Goal: Task Accomplishment & Management: Complete application form

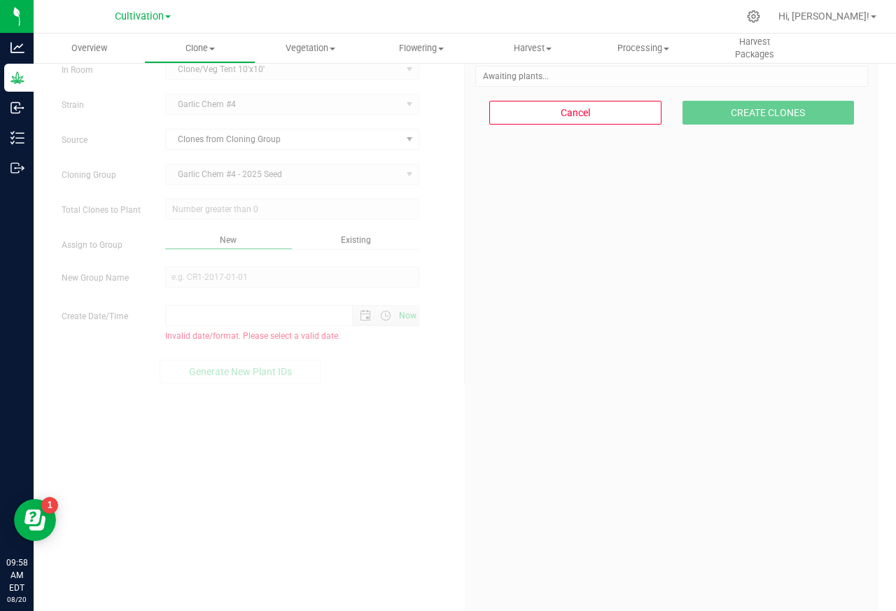
click at [232, 212] on span at bounding box center [292, 209] width 254 height 21
click at [184, 46] on span "Clone" at bounding box center [199, 48] width 109 height 13
click at [190, 83] on span "Create plants" at bounding box center [193, 84] width 99 height 12
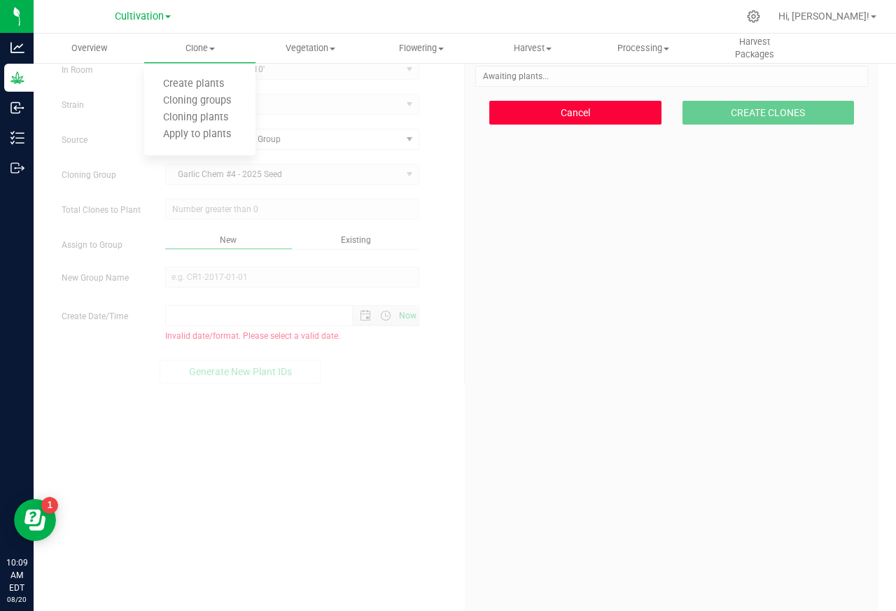
click at [543, 111] on button "Cancel" at bounding box center [575, 113] width 172 height 24
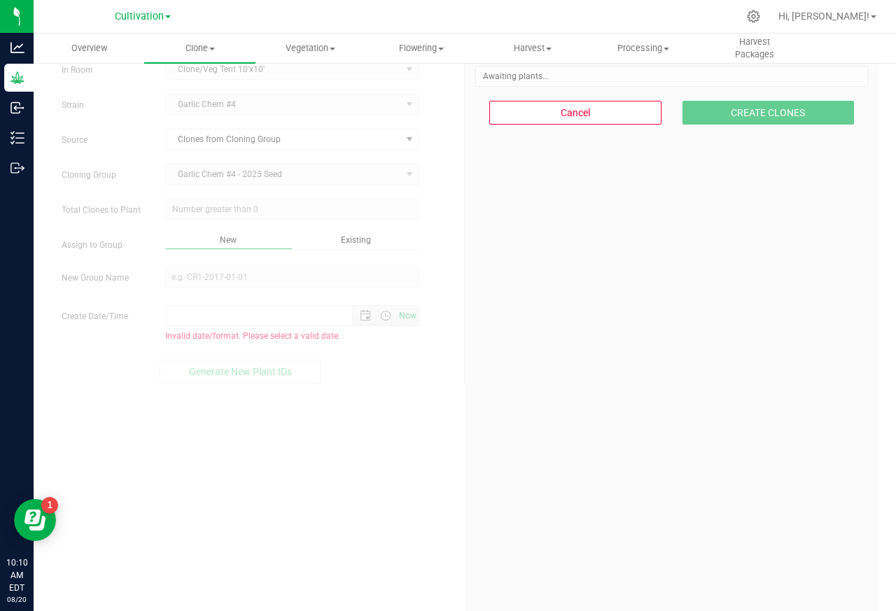
click at [177, 83] on form "In Room Clone/Veg Tent 10'x10' Select room Clone/Veg Tent 10'x10' Cloning Tent …" at bounding box center [258, 221] width 392 height 325
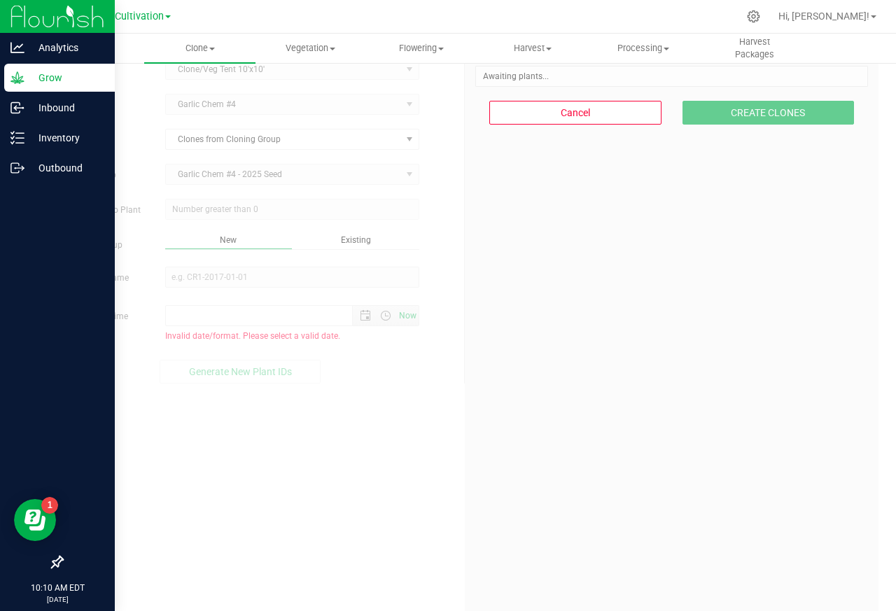
click at [14, 78] on icon at bounding box center [18, 78] width 14 height 14
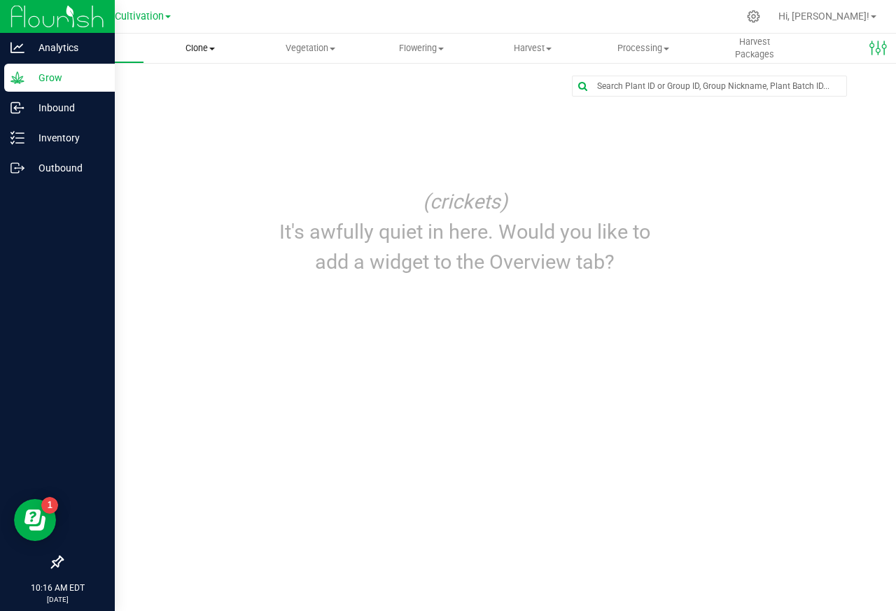
click at [191, 48] on span "Clone" at bounding box center [199, 48] width 111 height 13
click at [186, 101] on span "Cloning groups" at bounding box center [197, 101] width 106 height 12
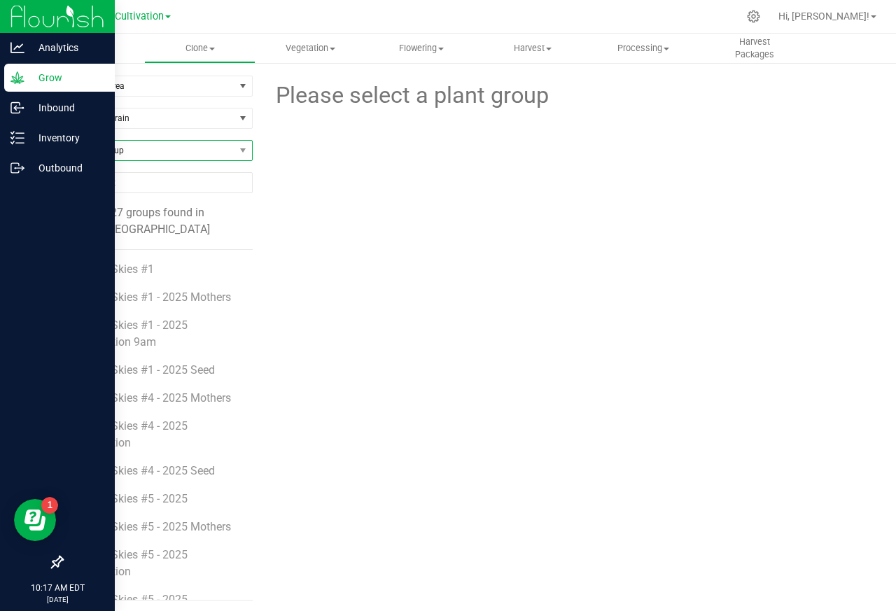
click at [88, 153] on span "Find a Group" at bounding box center [148, 151] width 172 height 20
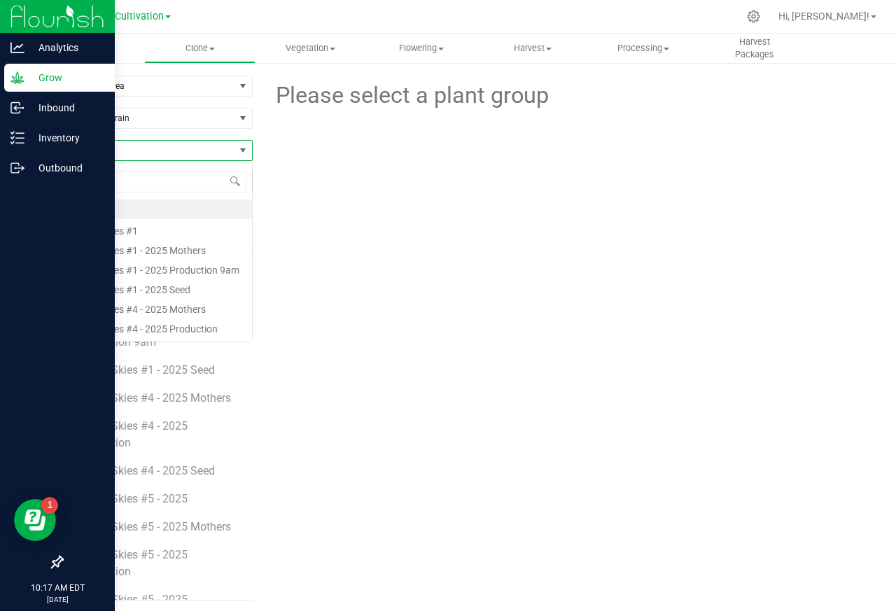
type input "Garlic"
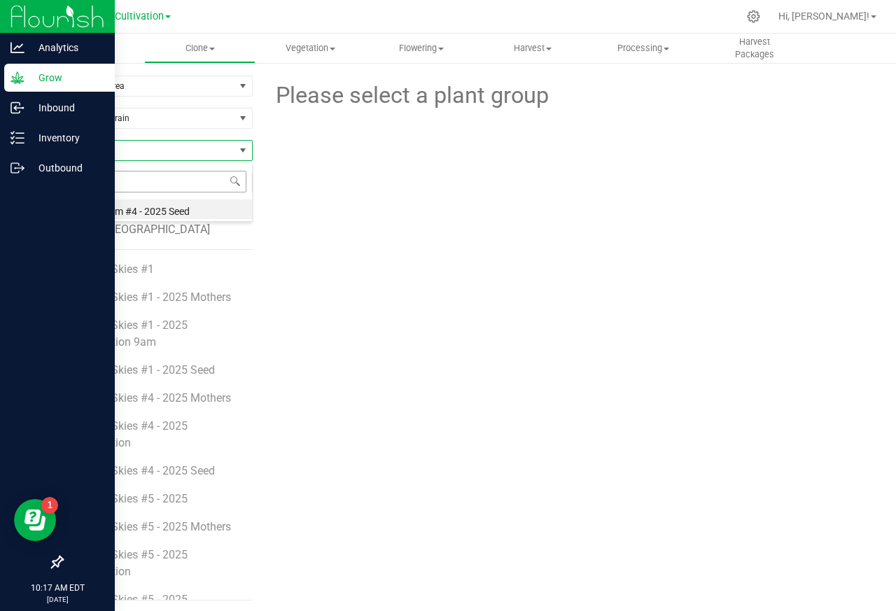
click at [92, 181] on input "Garlic" at bounding box center [157, 182] width 179 height 22
click at [189, 48] on span "Clone" at bounding box center [199, 48] width 109 height 13
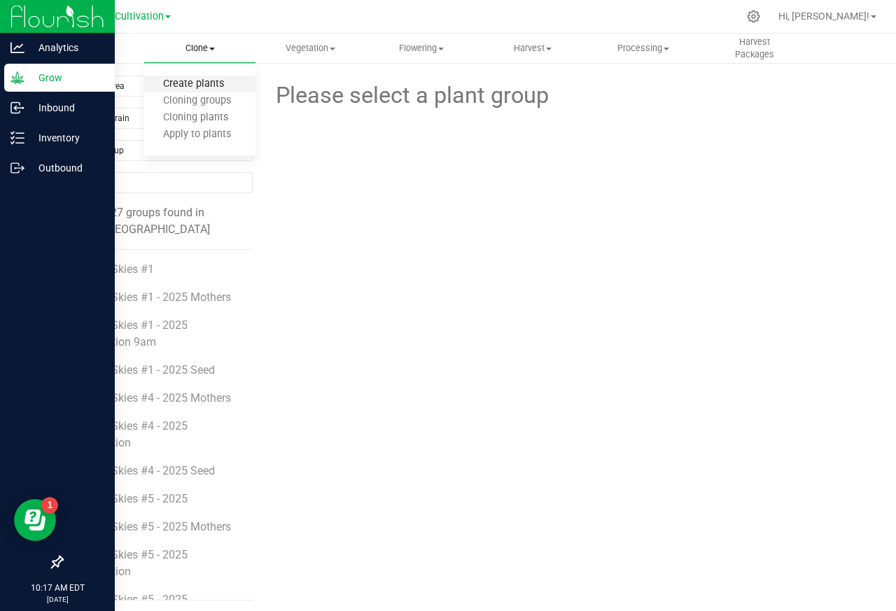
click at [181, 83] on span "Create plants" at bounding box center [193, 84] width 99 height 12
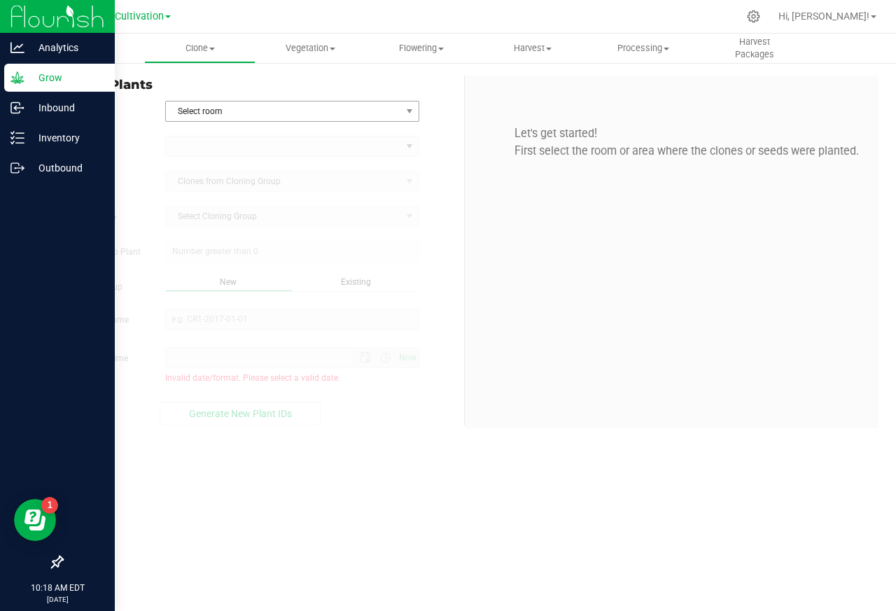
click at [224, 111] on span "Select room" at bounding box center [283, 112] width 235 height 20
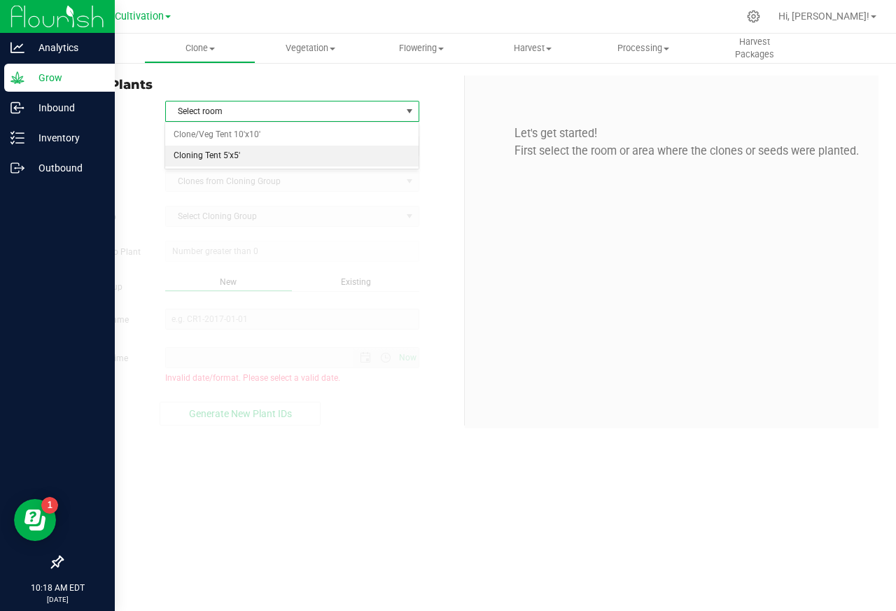
click at [189, 162] on li "Cloning Tent 5'x5'" at bounding box center [291, 156] width 253 height 21
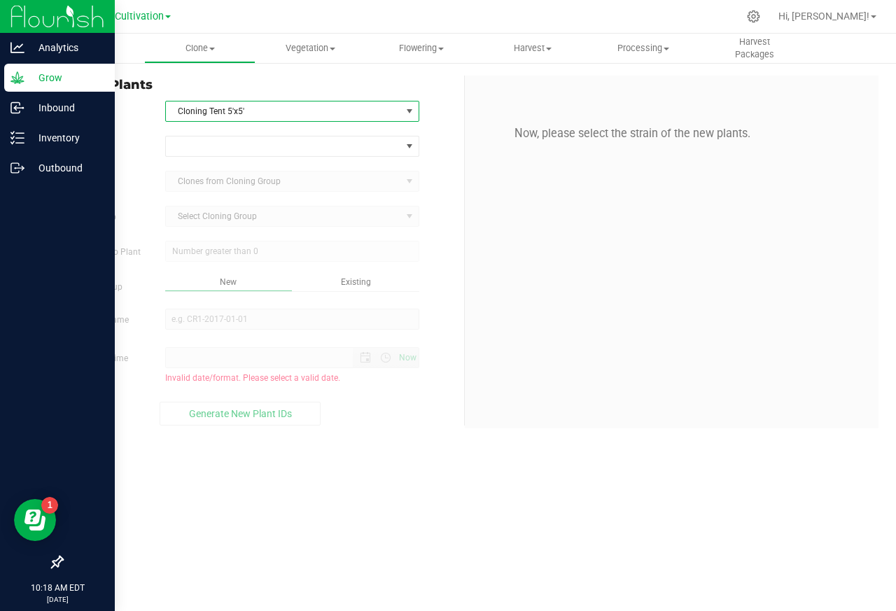
click at [226, 111] on span "Cloning Tent 5'x5'" at bounding box center [283, 112] width 235 height 20
click at [0, 0] on div "Select room Clone/Veg Tent 10'x10' Cloning Tent 5'x5' No data found." at bounding box center [0, 0] width 0 height 0
click at [397, 111] on span "Cloning Tent 5'x5'" at bounding box center [283, 112] width 235 height 20
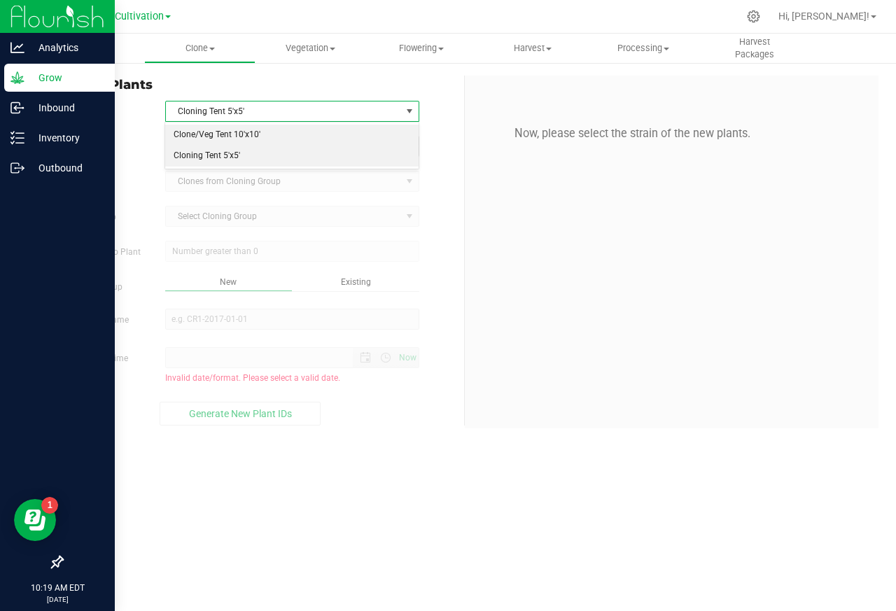
click at [193, 136] on li "Clone/Veg Tent 10'x10'" at bounding box center [291, 135] width 253 height 21
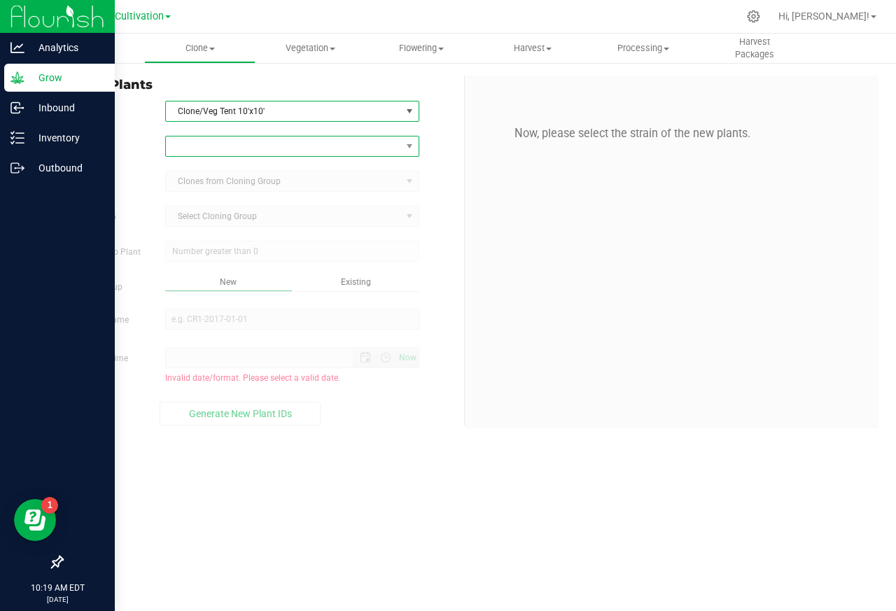
click at [181, 148] on span at bounding box center [283, 147] width 235 height 20
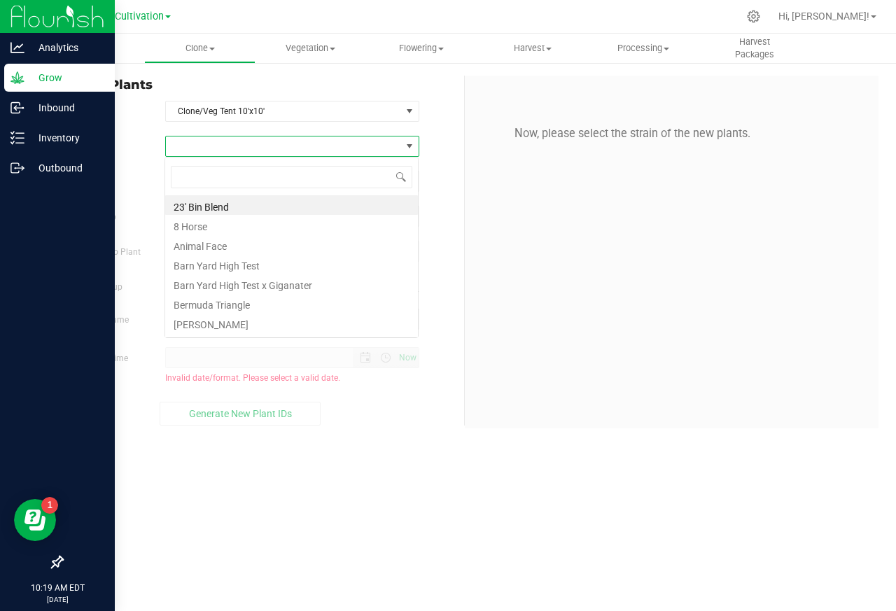
scroll to position [22, 253]
type input "Garlic Chem #4"
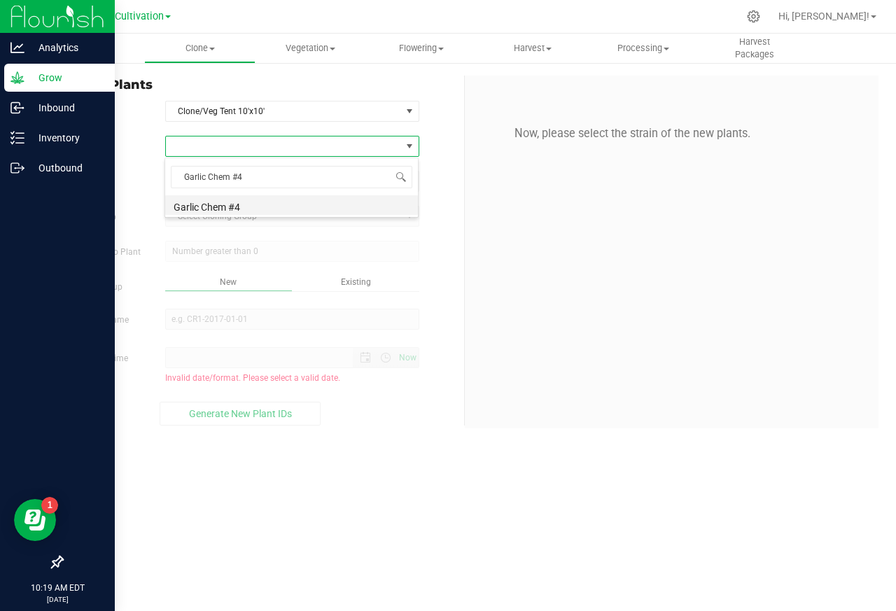
click at [205, 209] on li "Garlic Chem #4" at bounding box center [291, 205] width 253 height 20
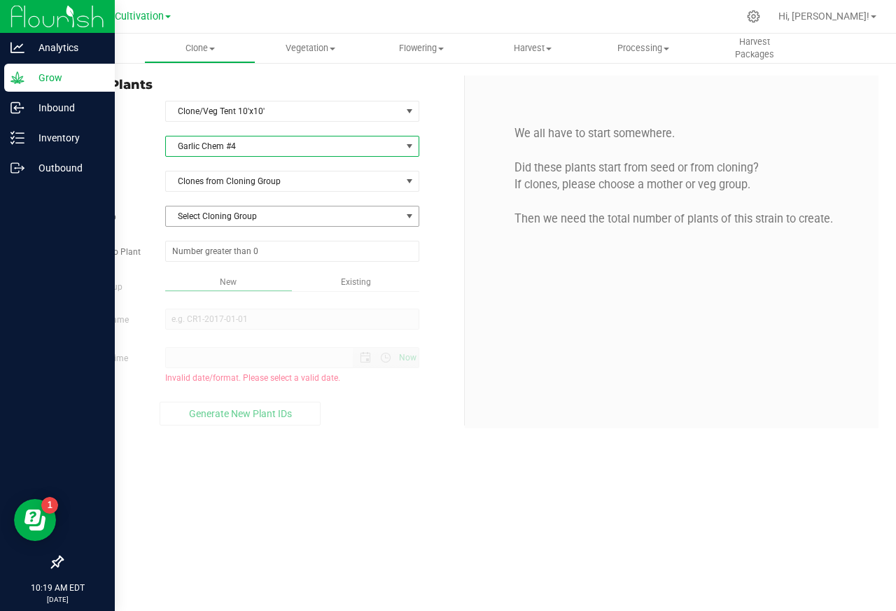
click at [224, 218] on span "Select Cloning Group" at bounding box center [283, 217] width 235 height 20
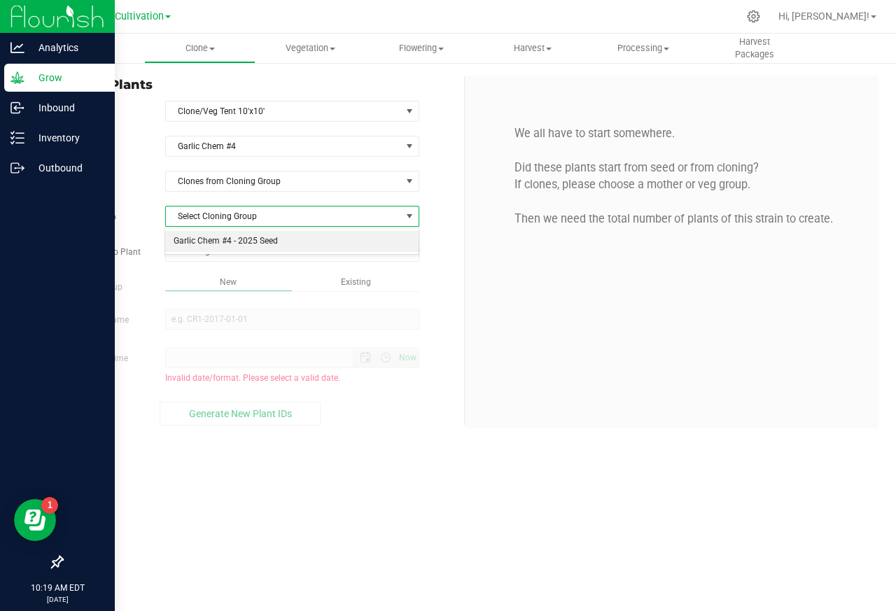
click at [203, 240] on li "Garlic Chem #4 - 2025 Seed" at bounding box center [291, 241] width 253 height 21
click at [222, 251] on input "text" at bounding box center [292, 252] width 253 height 20
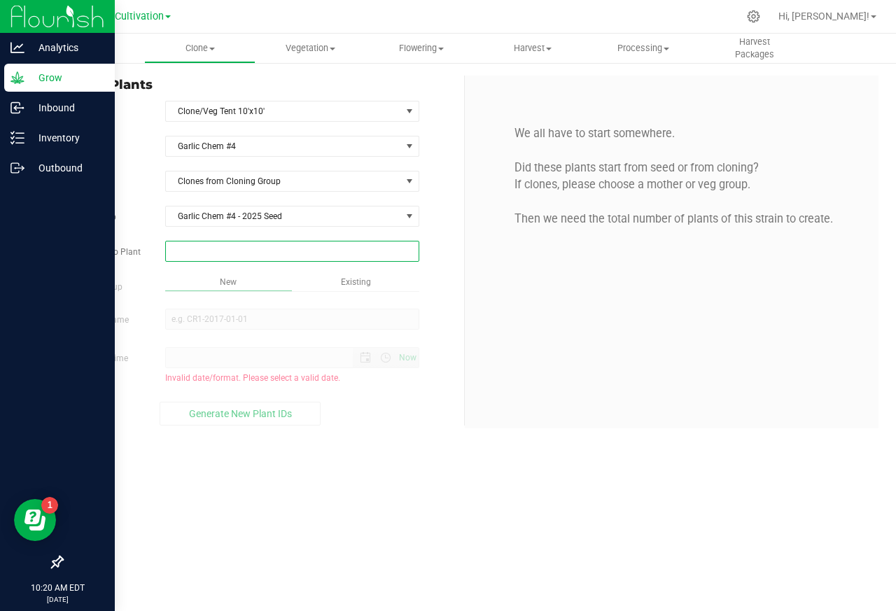
paste input "5"
type input "5"
click at [211, 305] on div "Overview Clone Create plants Cloning groups Cloning plants Apply to plants Vege…" at bounding box center [465, 323] width 863 height 578
type input "5"
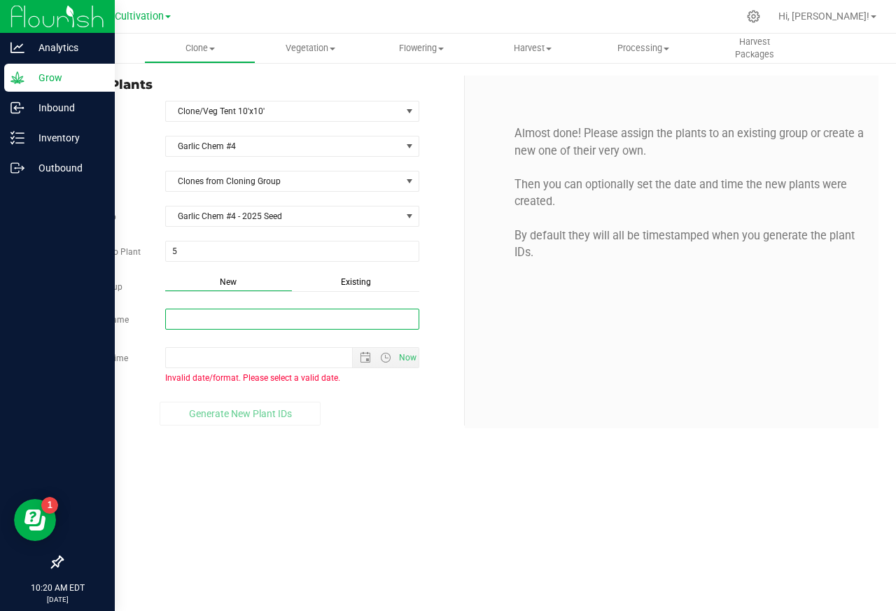
click at [193, 322] on input "New Group Name" at bounding box center [292, 319] width 254 height 21
paste input "Garlic Chem #4 - 2025 Mothers"
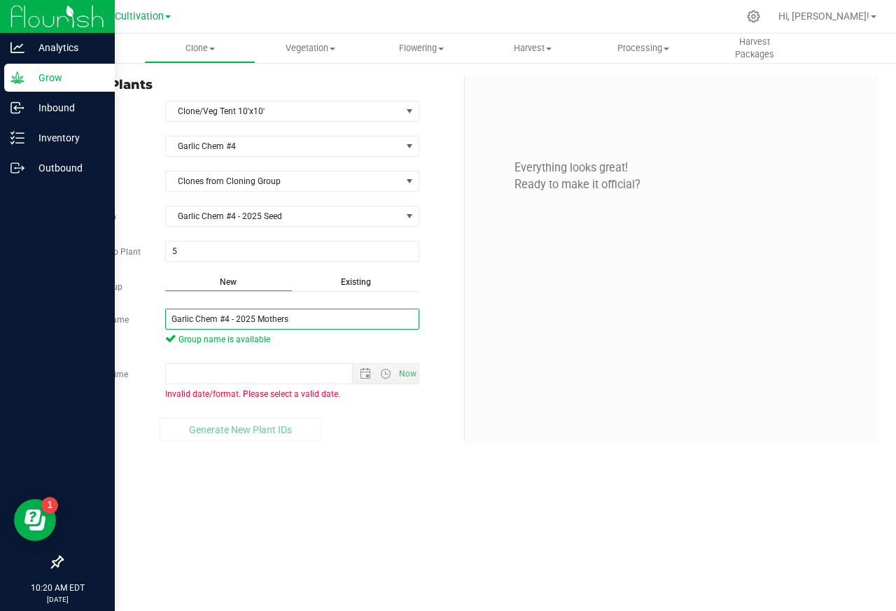
type input "Garlic Chem #4 - 2025 Mothers"
click at [197, 356] on div "Strain Garlic Chem #4 Source Clones from Cloning Group Cloning Group Garlic Che…" at bounding box center [258, 289] width 392 height 306
click at [356, 377] on span "Open the date view" at bounding box center [366, 373] width 24 height 11
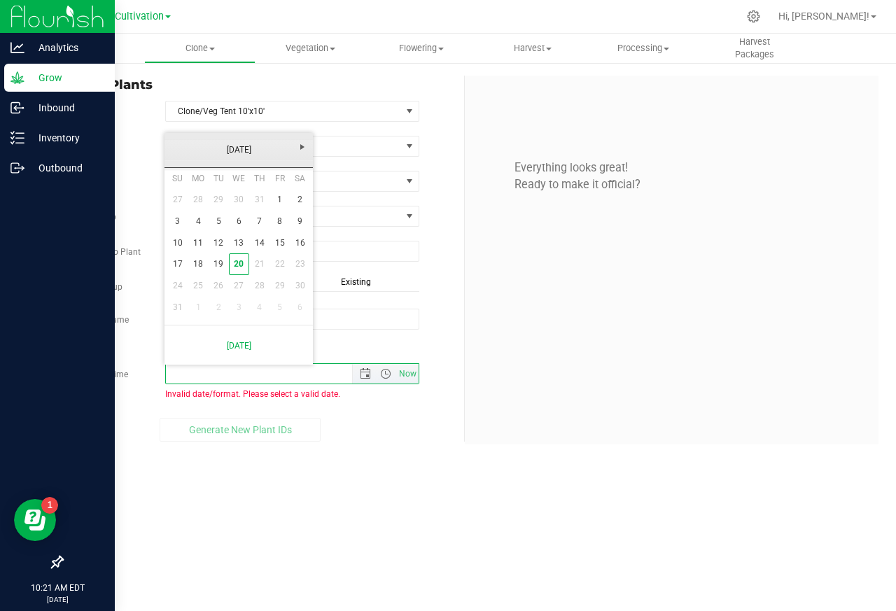
click at [217, 149] on link "[DATE]" at bounding box center [239, 150] width 151 height 22
click at [421, 155] on div "Garlic Chem #4" at bounding box center [292, 146] width 275 height 21
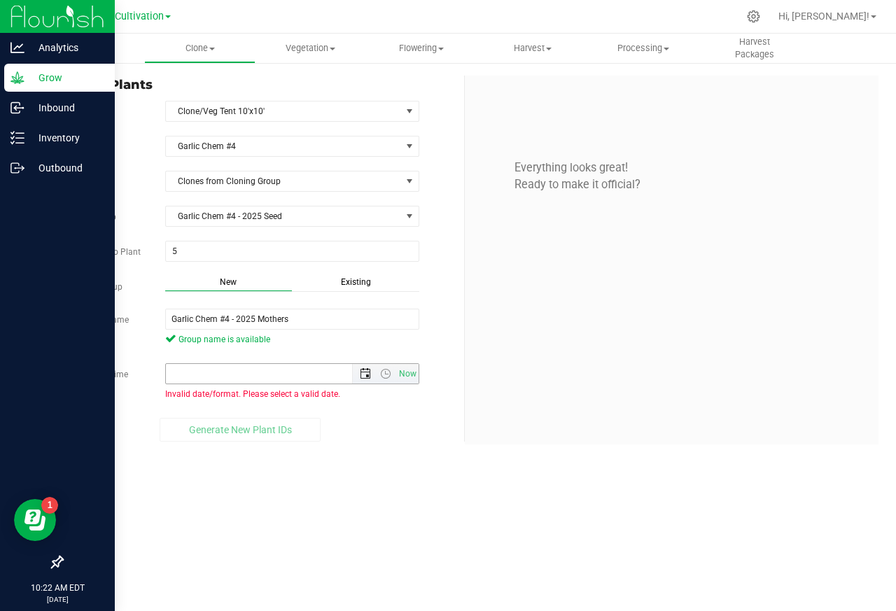
click at [362, 377] on span "Open the date view" at bounding box center [365, 373] width 11 height 11
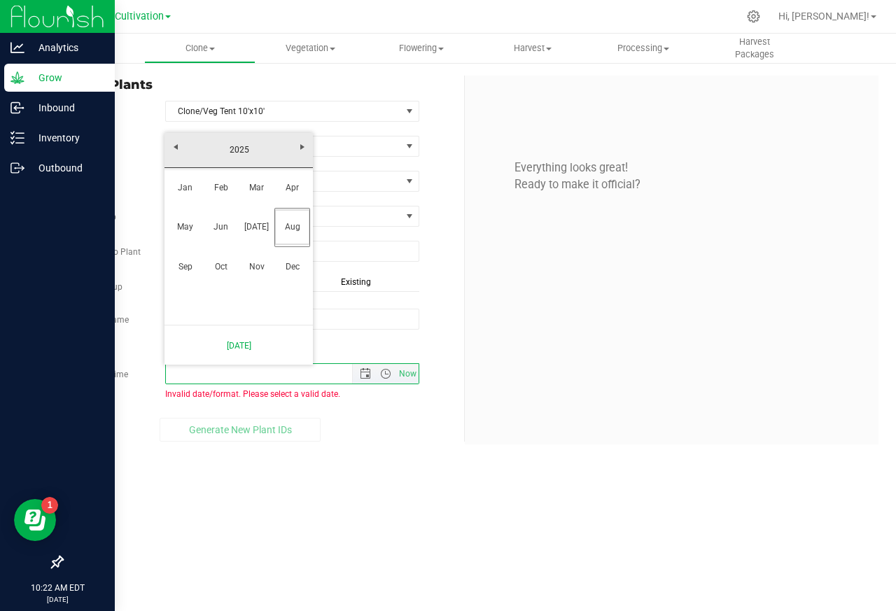
click at [258, 186] on link "Mar" at bounding box center [257, 188] width 36 height 36
click at [295, 237] on link "15" at bounding box center [300, 243] width 20 height 22
type input "[DATE] 12:00 AM"
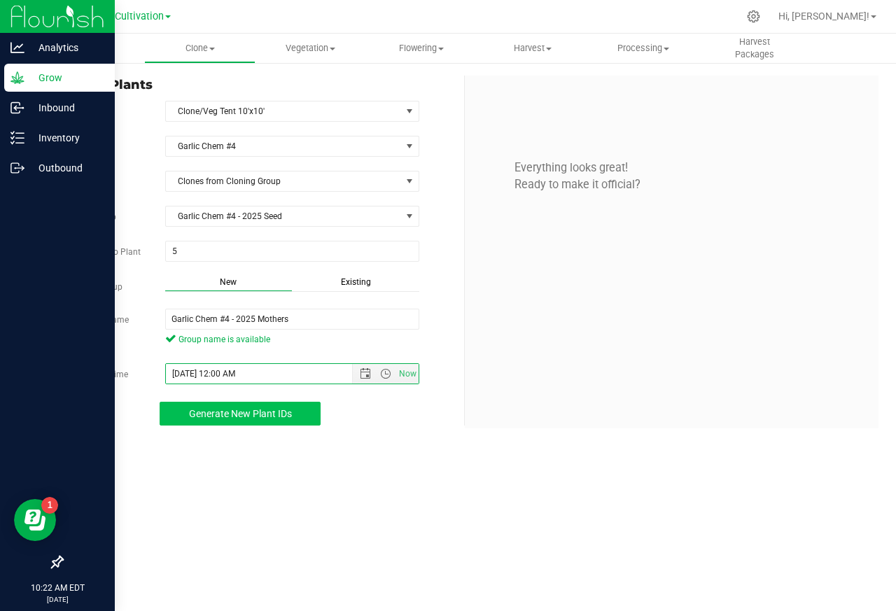
click at [254, 416] on span "Generate New Plant IDs" at bounding box center [240, 413] width 103 height 11
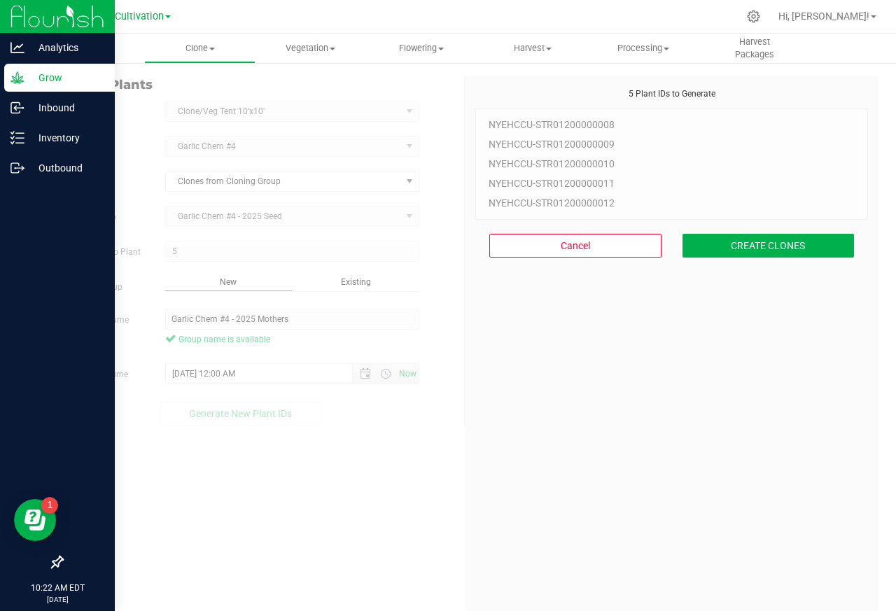
scroll to position [42, 0]
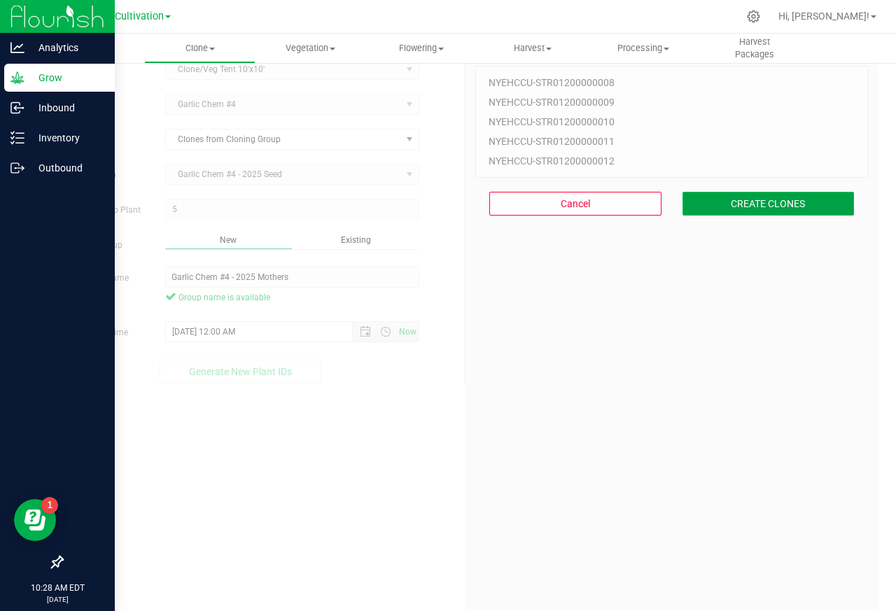
click at [753, 207] on button "CREATE CLONES" at bounding box center [769, 204] width 172 height 24
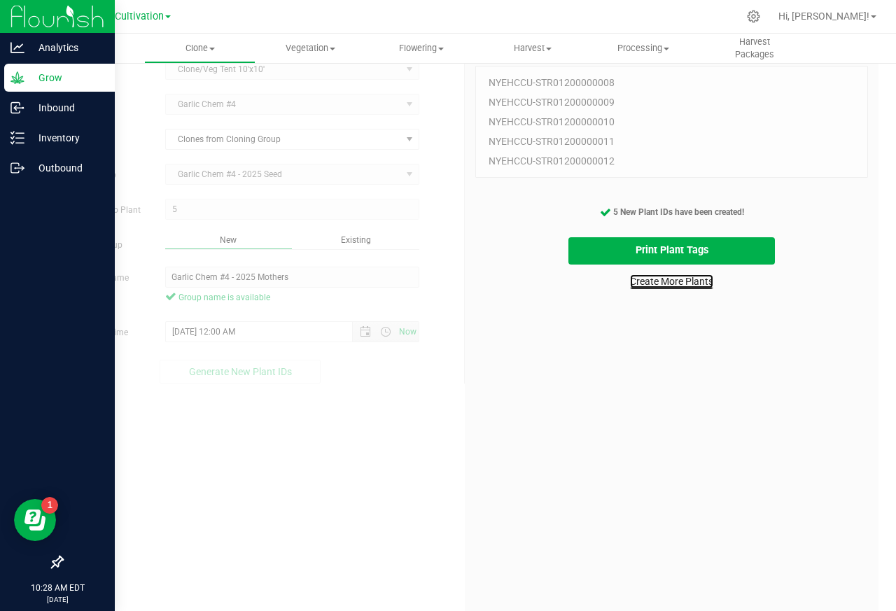
click at [638, 282] on link "Create More Plants" at bounding box center [671, 281] width 83 height 14
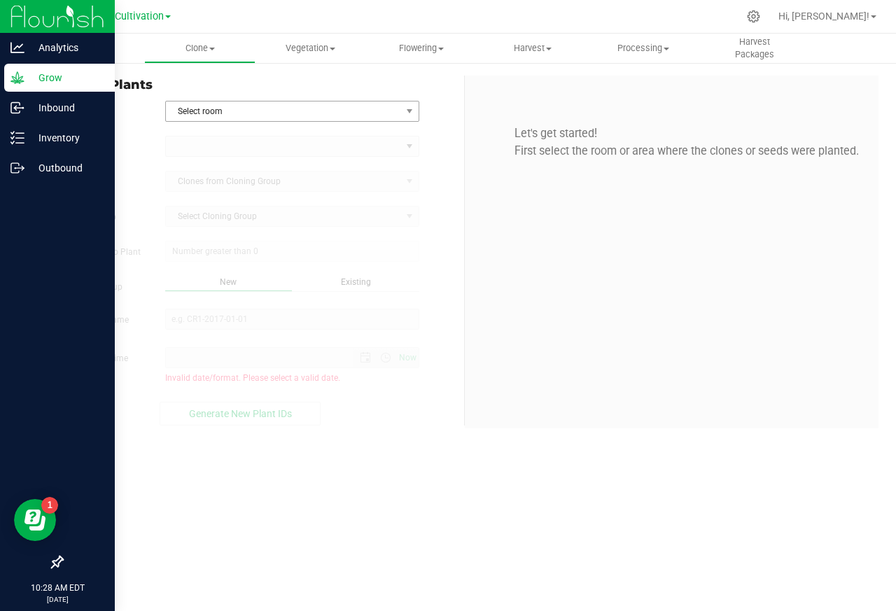
click at [198, 111] on span "Select room" at bounding box center [283, 112] width 235 height 20
click at [201, 136] on li "Clone/Veg Tent 10'x10'" at bounding box center [291, 135] width 253 height 21
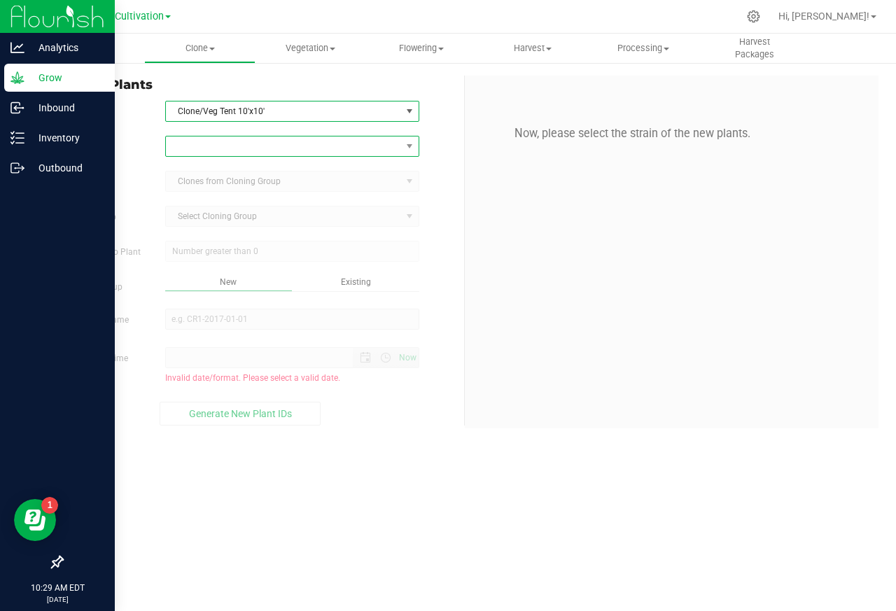
click at [211, 147] on span at bounding box center [283, 147] width 235 height 20
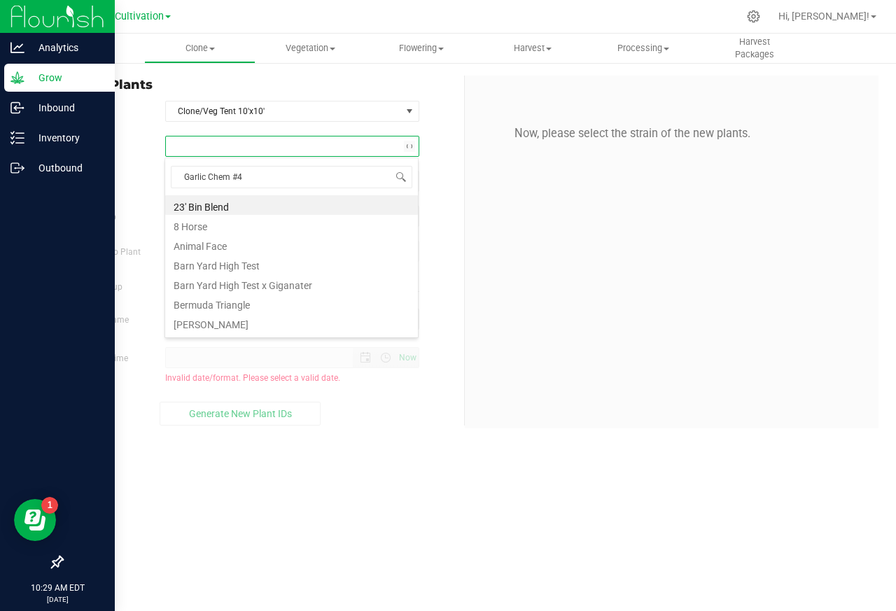
scroll to position [22, 253]
click at [211, 207] on li "Garlic Chem #4" at bounding box center [291, 205] width 253 height 20
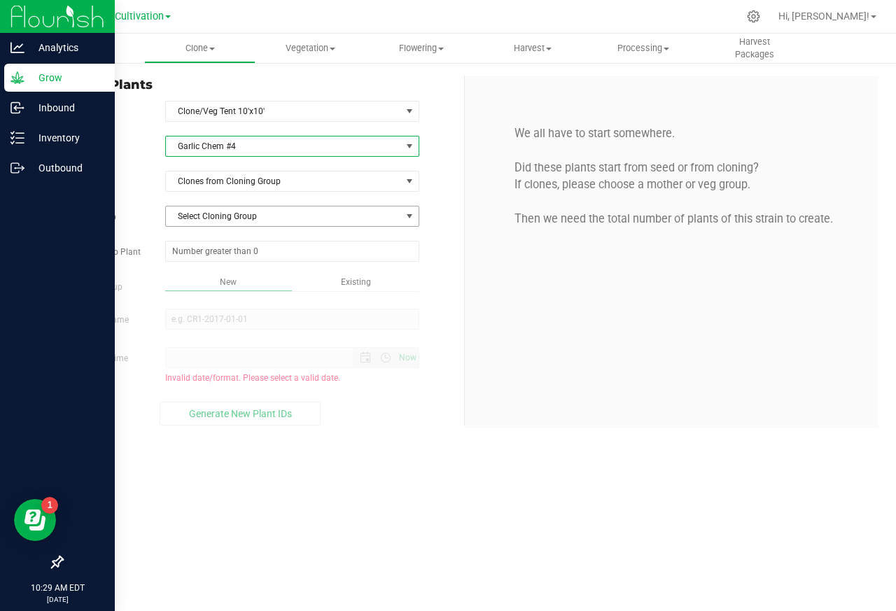
click at [211, 217] on span "Select Cloning Group" at bounding box center [283, 217] width 235 height 20
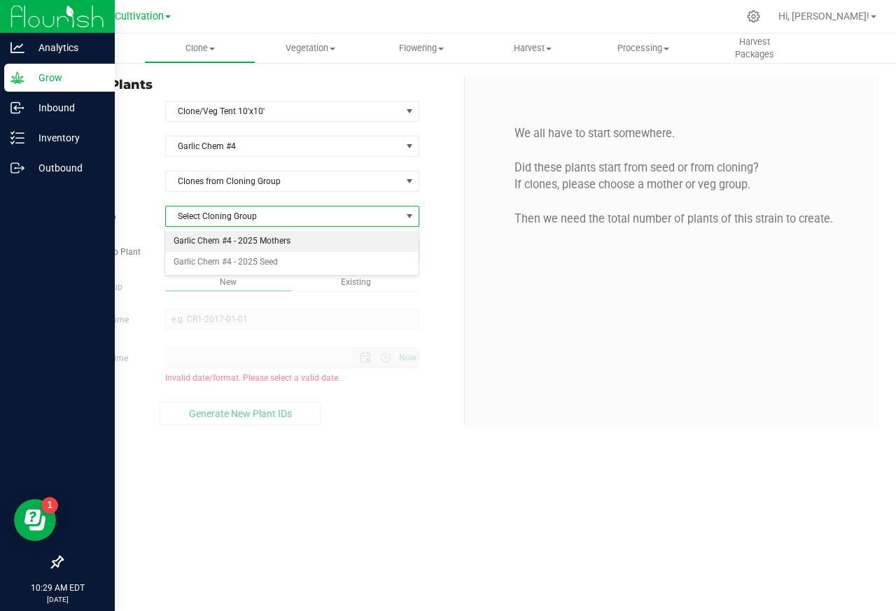
click at [191, 241] on li "Garlic Chem #4 - 2025 Mothers" at bounding box center [291, 241] width 253 height 21
click at [179, 253] on input "text" at bounding box center [292, 252] width 253 height 20
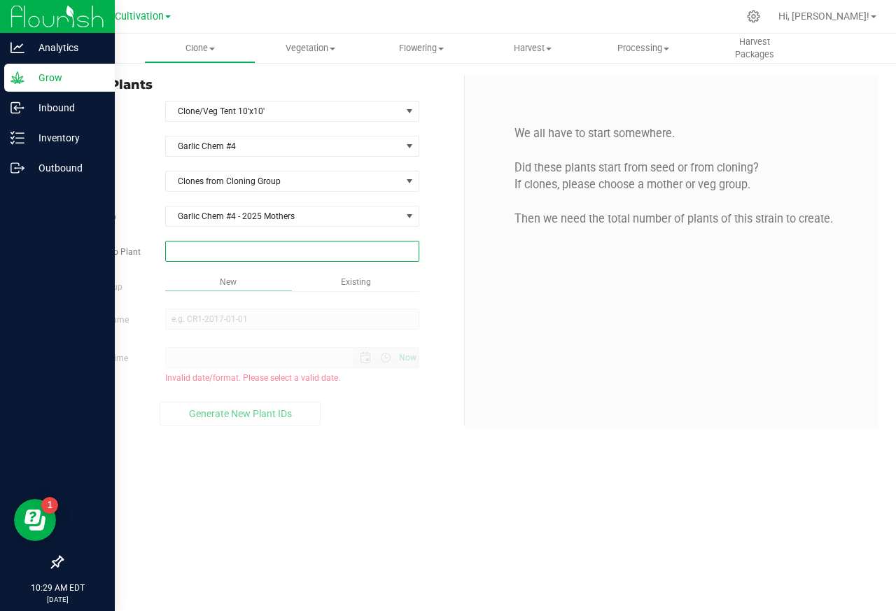
paste input "110"
type input "110"
click at [183, 304] on div "Overview Clone Create plants Cloning groups Cloning plants Apply to plants Vege…" at bounding box center [465, 323] width 863 height 578
type input "110"
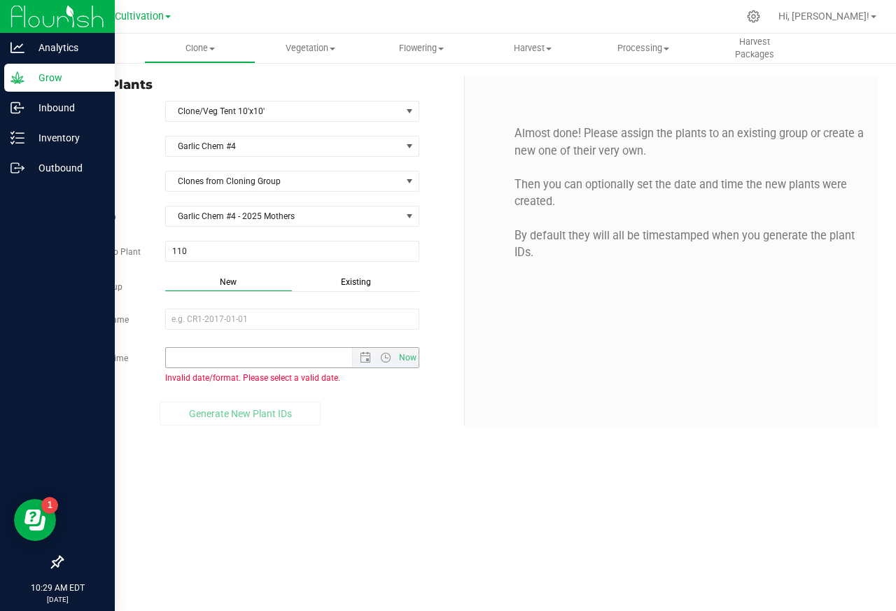
click at [188, 359] on input "Create Date/Time" at bounding box center [271, 358] width 211 height 20
paste input "[DATE] 9:00 AM"
type input "[DATE] 9:00 AM"
click at [179, 321] on input "New Group Name" at bounding box center [292, 319] width 254 height 21
paste input "Garlic Chem #4 - 2025 Production 9am"
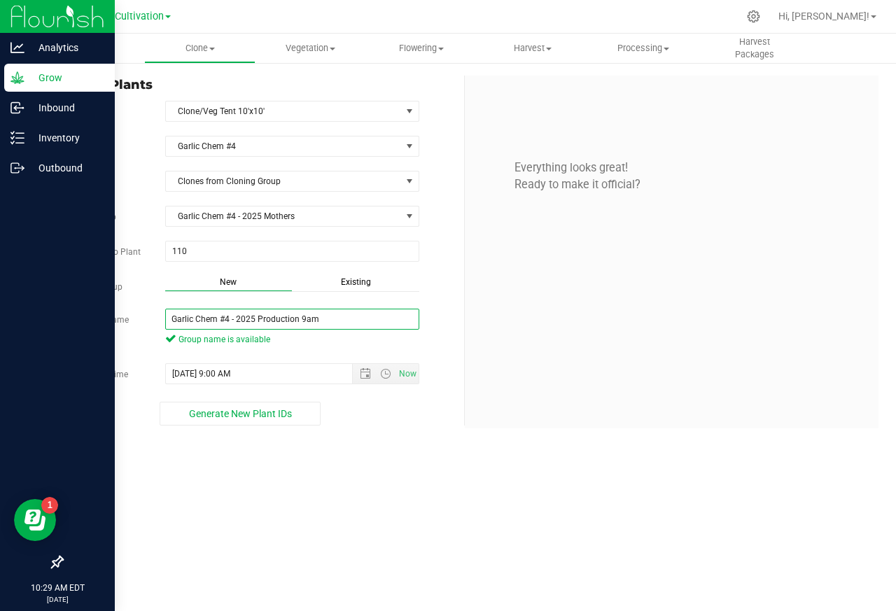
type input "Garlic Chem #4 - 2025 Production 9am"
click at [526, 221] on div "Everything looks great! Ready to make it official?" at bounding box center [671, 159] width 393 height 129
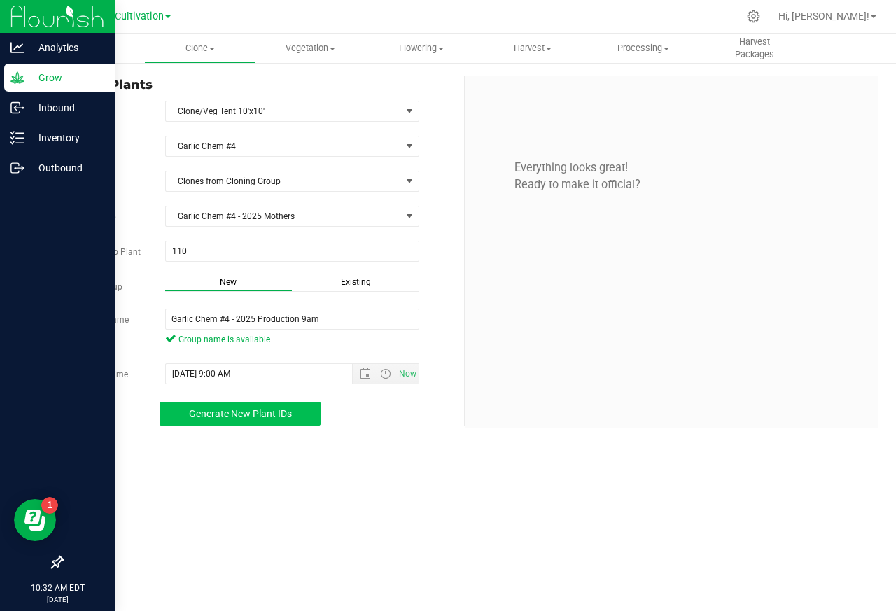
click at [235, 417] on span "Generate New Plant IDs" at bounding box center [240, 413] width 103 height 11
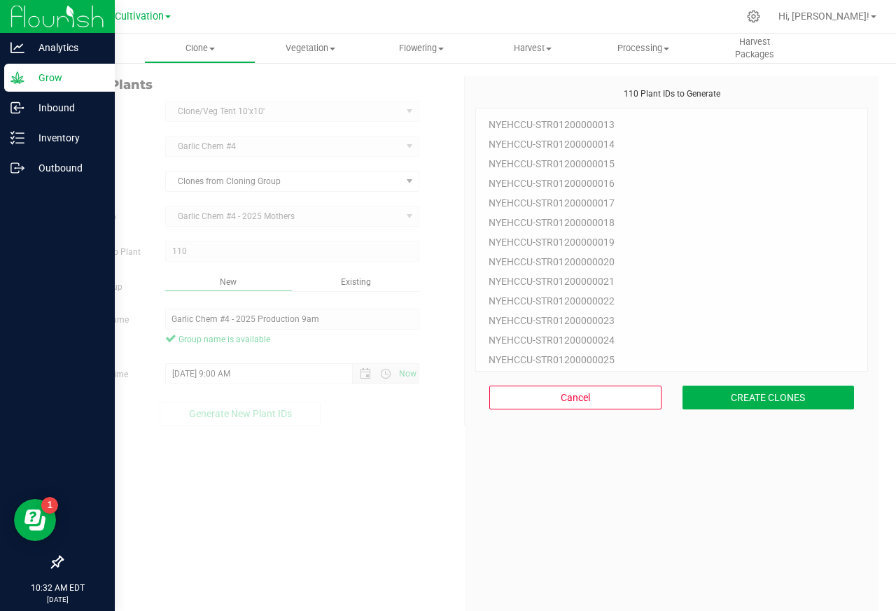
scroll to position [42, 0]
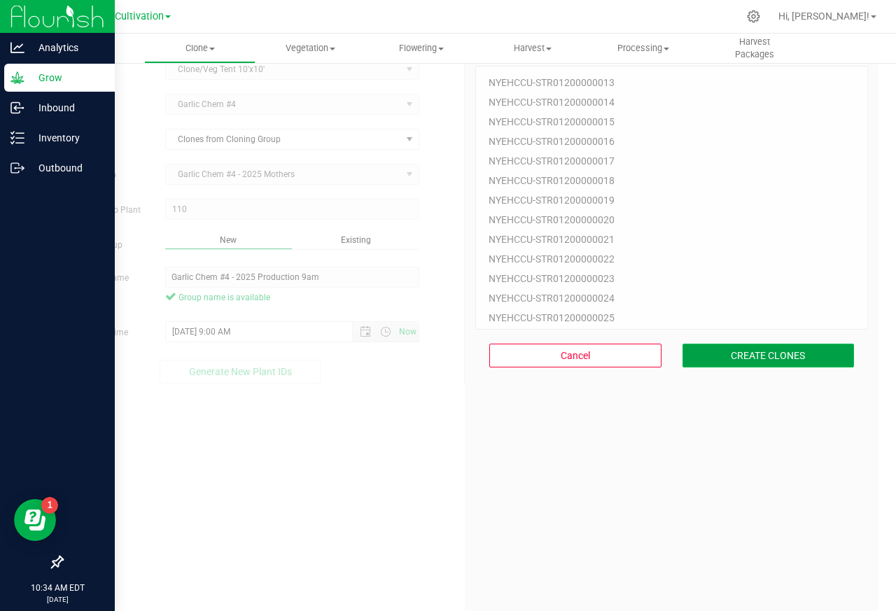
click at [737, 356] on button "CREATE CLONES" at bounding box center [769, 356] width 172 height 24
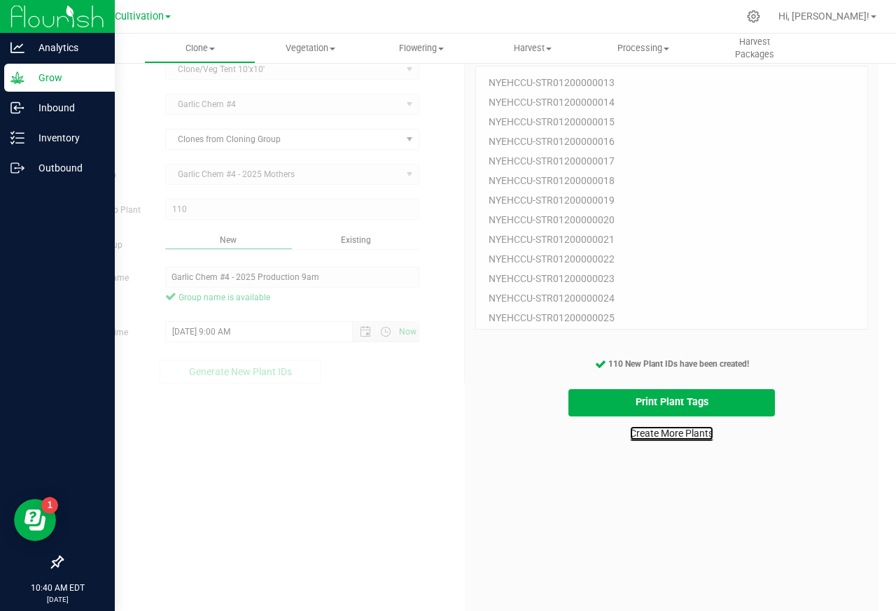
click at [656, 435] on link "Create More Plants" at bounding box center [671, 433] width 83 height 14
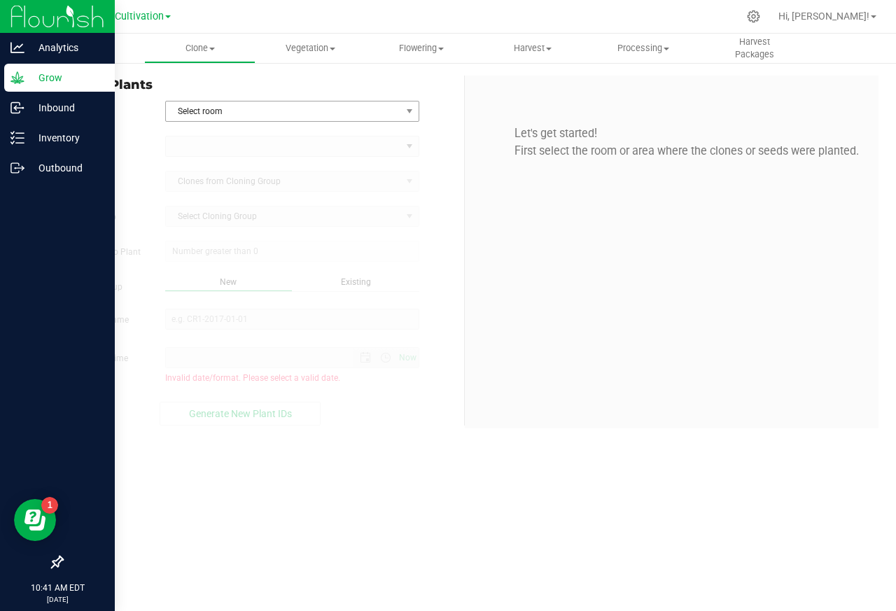
click at [193, 111] on span "Select room" at bounding box center [283, 112] width 235 height 20
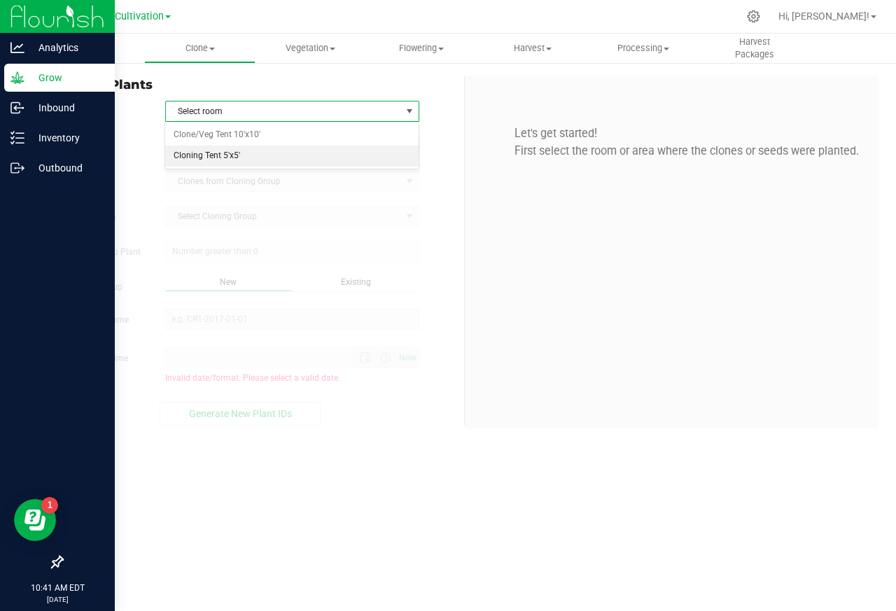
click at [190, 158] on li "Cloning Tent 5'x5'" at bounding box center [291, 156] width 253 height 21
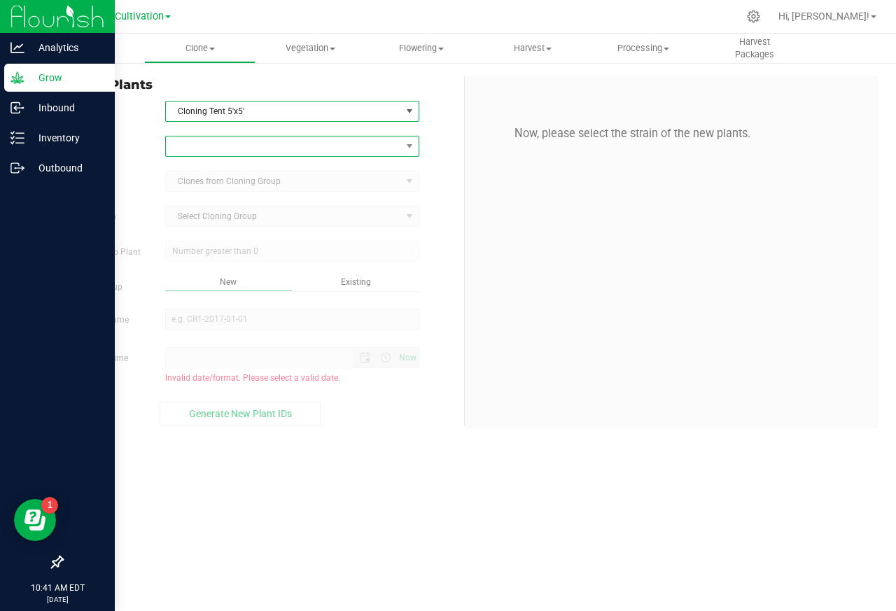
click at [209, 147] on span at bounding box center [283, 147] width 235 height 20
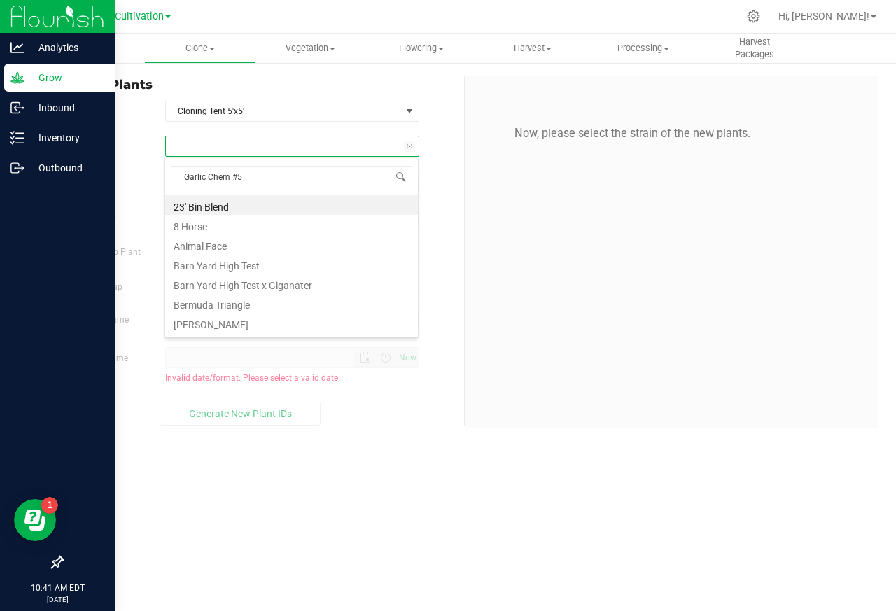
scroll to position [22, 253]
click at [197, 207] on li "Garlic Chem #5" at bounding box center [291, 205] width 253 height 20
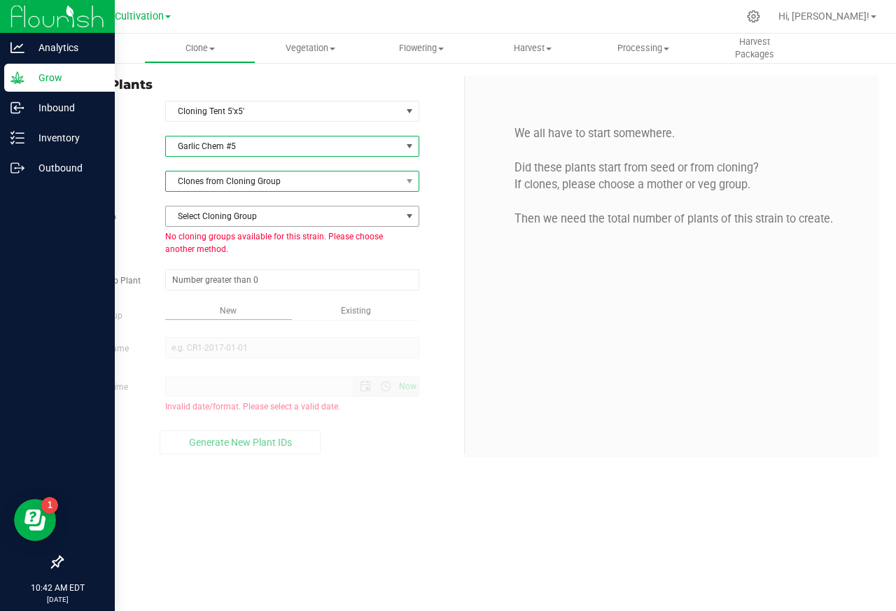
click at [211, 186] on span "Clones from Cloning Group" at bounding box center [283, 182] width 235 height 20
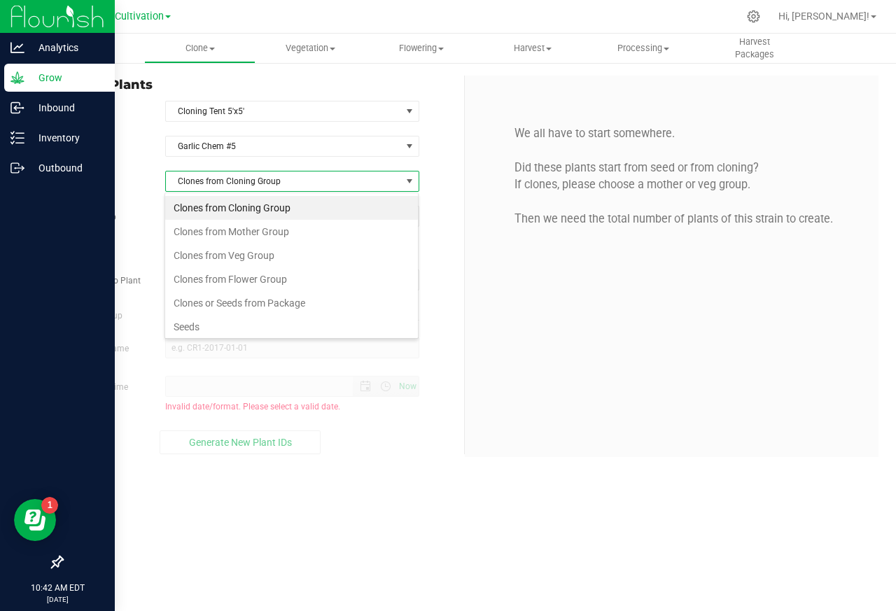
scroll to position [22, 253]
click at [186, 329] on li "Seeds" at bounding box center [291, 327] width 253 height 24
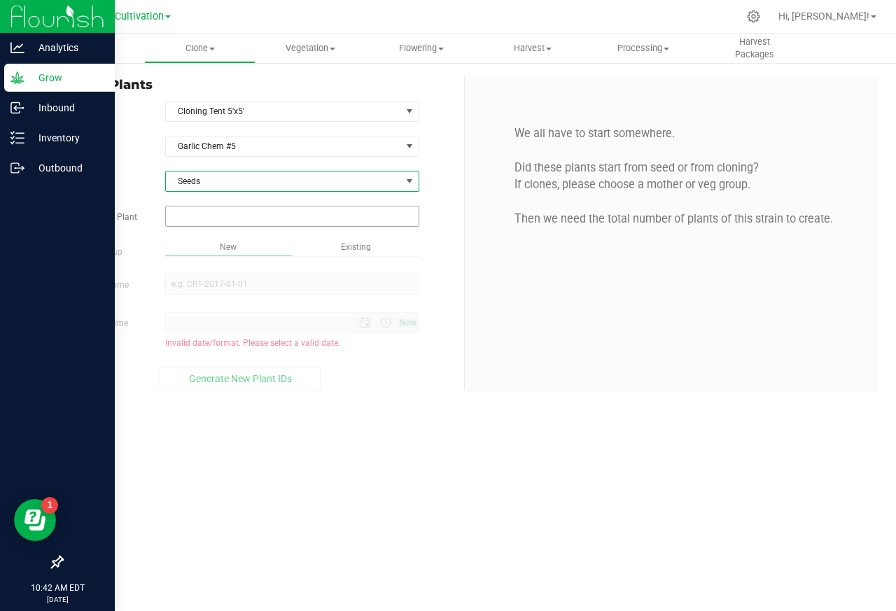
click at [188, 219] on input "text" at bounding box center [292, 217] width 253 height 20
paste input "1"
type input "1"
click at [182, 277] on div "Overview Clone Create plants Cloning groups Cloning plants Apply to plants Vege…" at bounding box center [465, 323] width 863 height 578
type input "1"
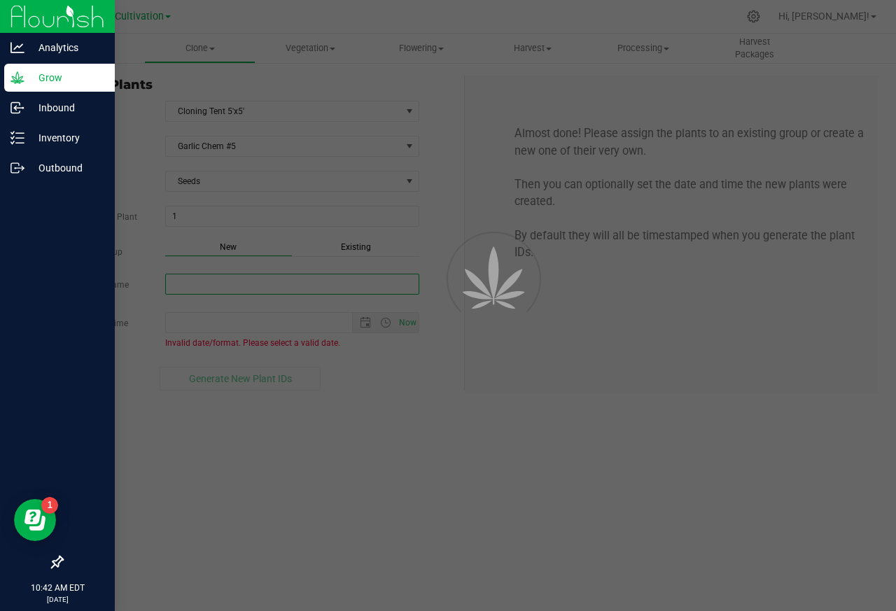
paste input "Garlic Chem #5 - 2025 Seed"
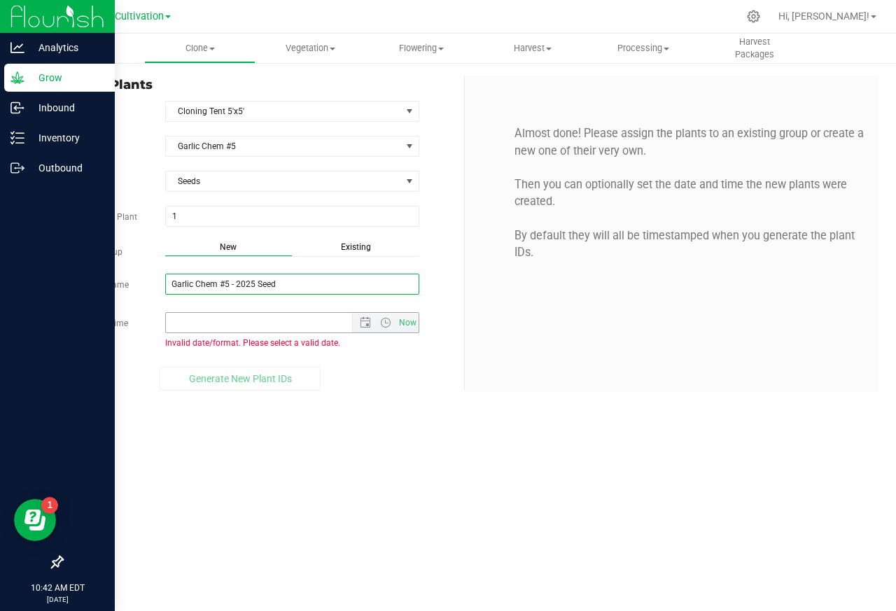
type input "Garlic Chem #5 - 2025 Seed"
click at [187, 325] on input "Create Date/Time" at bounding box center [271, 323] width 211 height 20
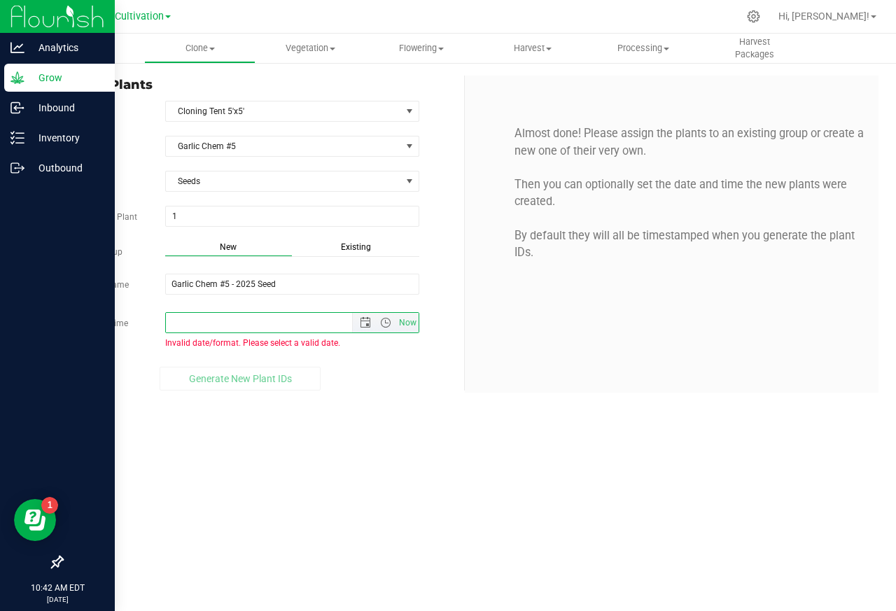
paste input "[DATE] 12:00 AM"
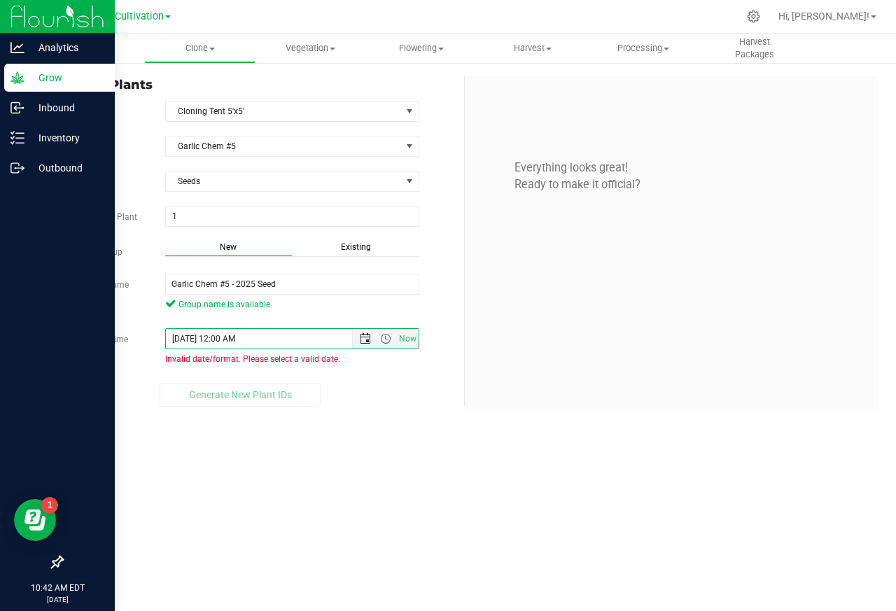
click at [362, 342] on span "Open the date view" at bounding box center [365, 338] width 11 height 11
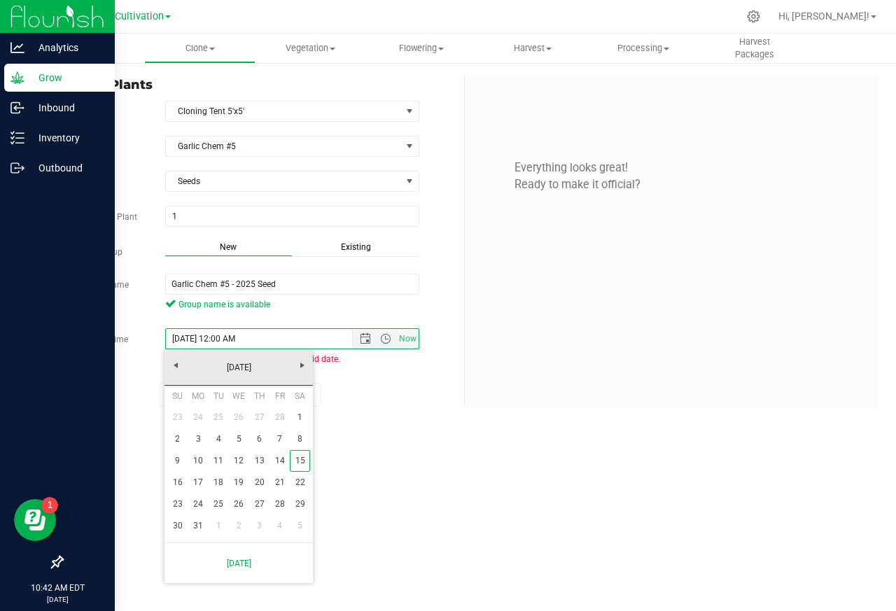
click at [298, 462] on link "15" at bounding box center [300, 461] width 20 height 22
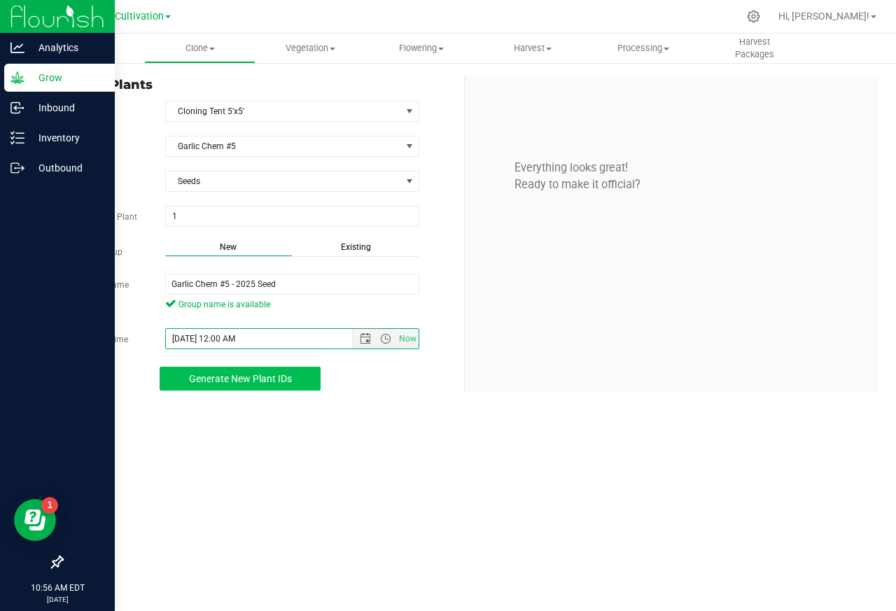
type input "[DATE] 12:00 AM"
click at [230, 389] on button "Generate New Plant IDs" at bounding box center [240, 379] width 161 height 24
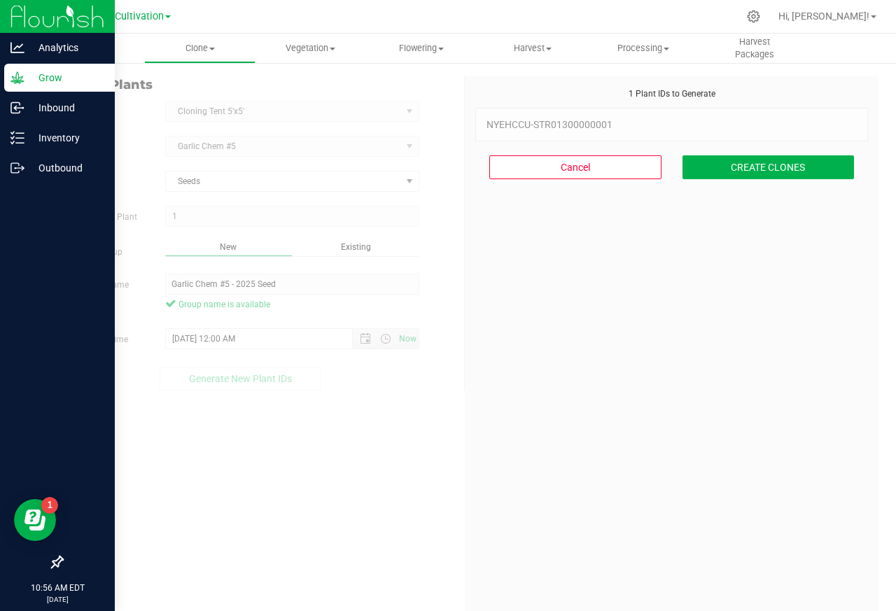
scroll to position [42, 0]
